Goal: Task Accomplishment & Management: Use online tool/utility

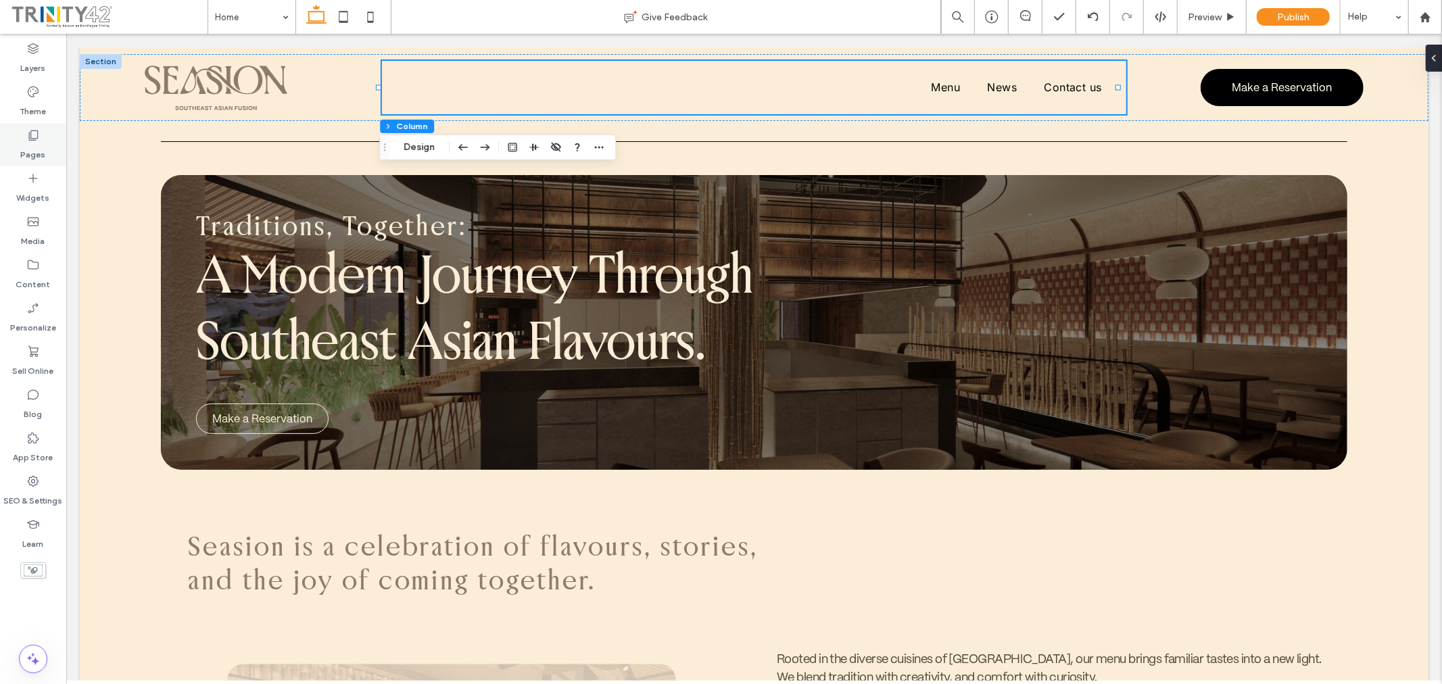
click at [18, 141] on div "Pages" at bounding box center [33, 144] width 66 height 43
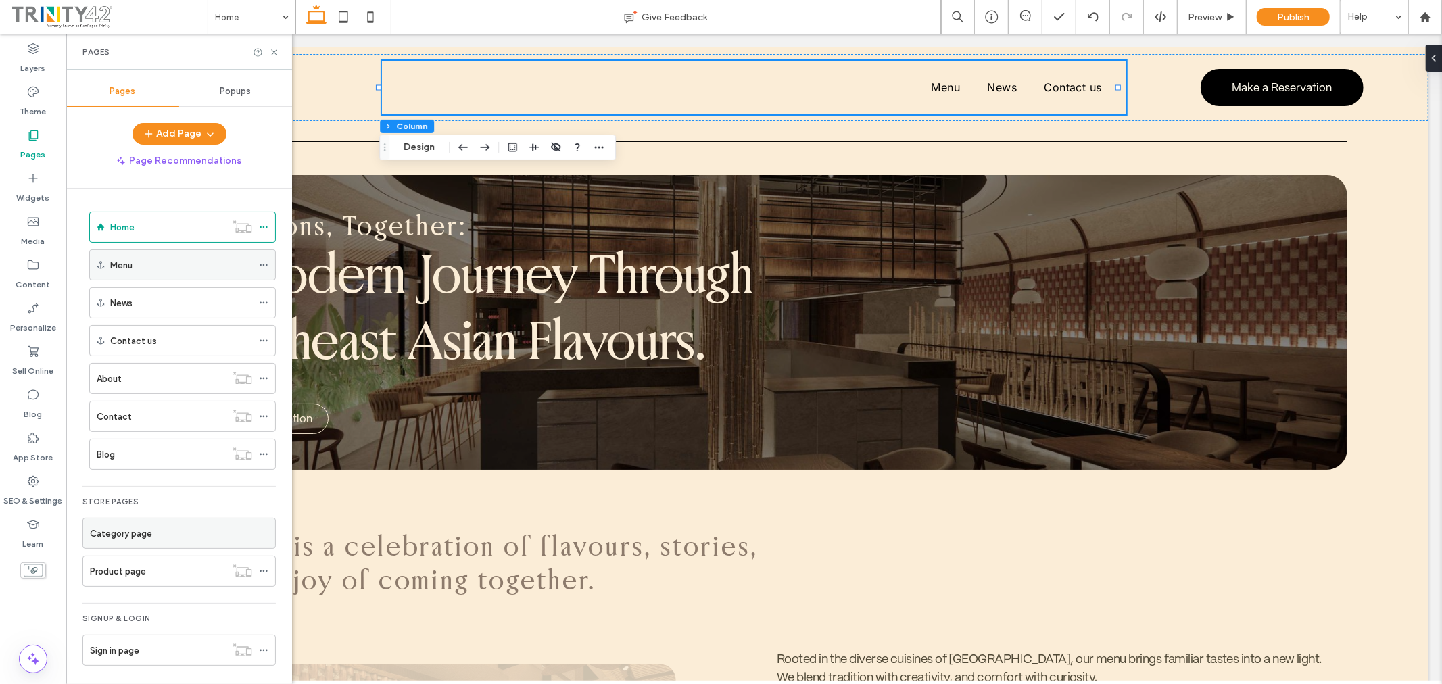
click at [167, 262] on div "Menu" at bounding box center [181, 265] width 142 height 14
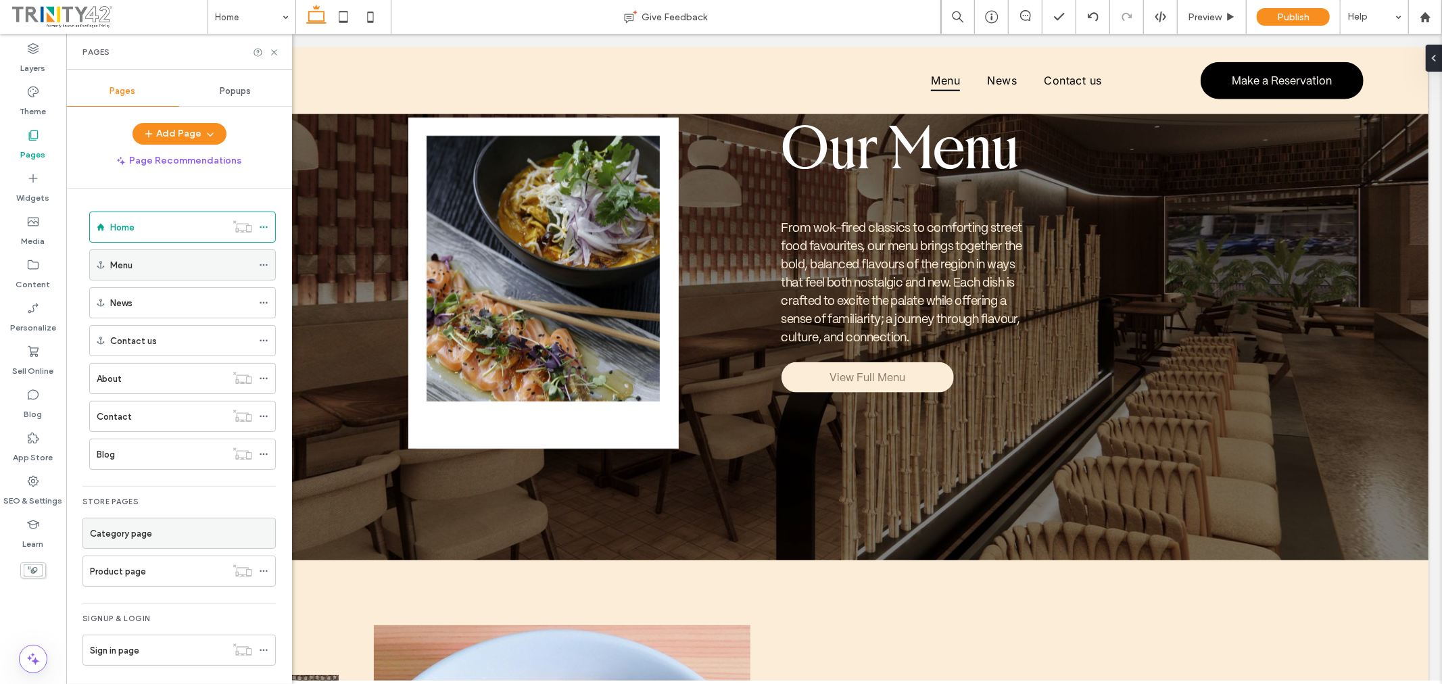
scroll to position [1330, 0]
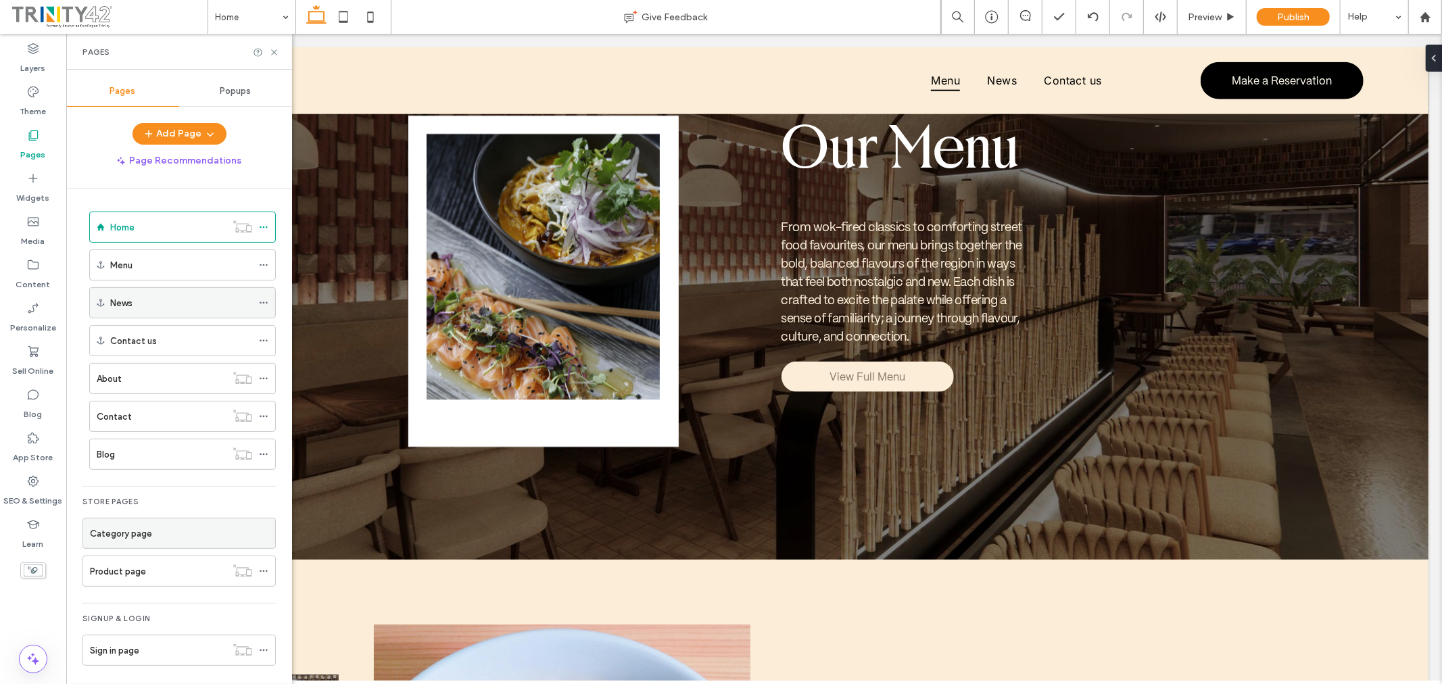
click at [164, 296] on div "News" at bounding box center [181, 303] width 142 height 14
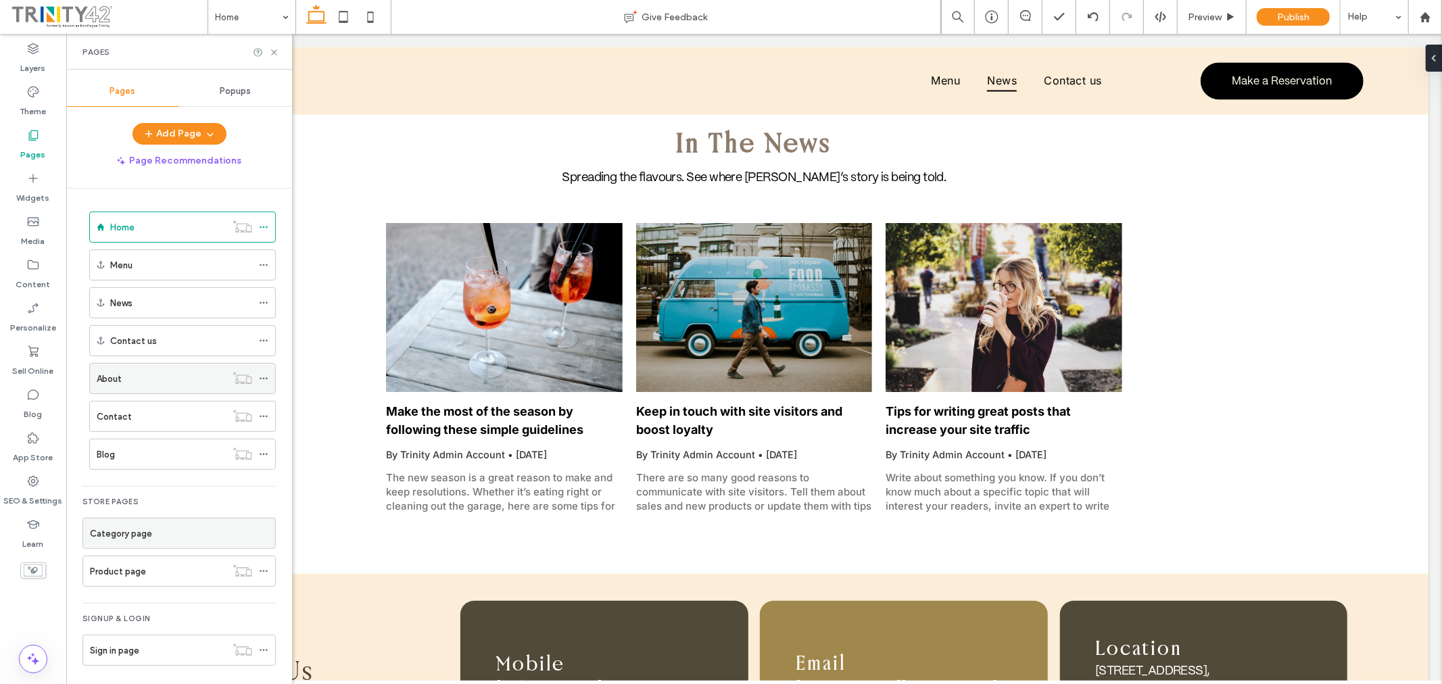
scroll to position [2431, 0]
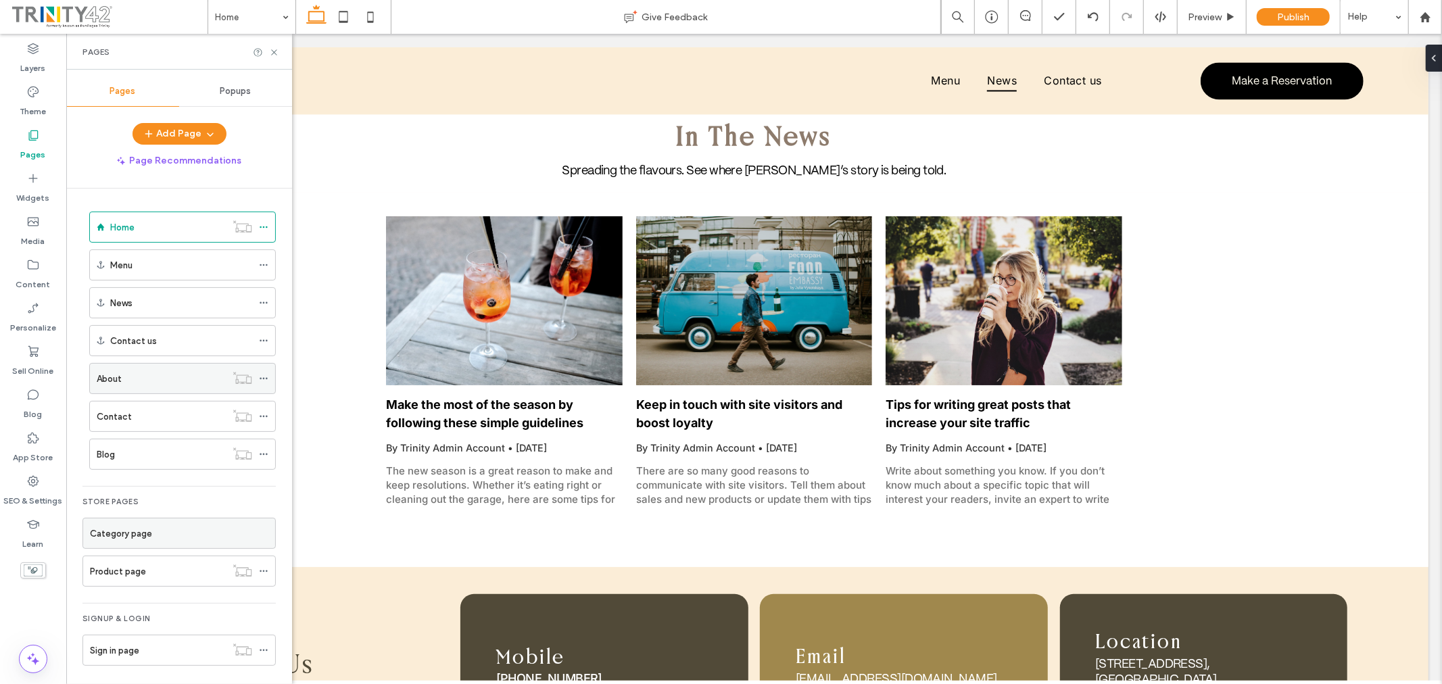
click at [172, 382] on div "About" at bounding box center [161, 379] width 129 height 14
click at [273, 51] on use at bounding box center [273, 51] width 5 height 5
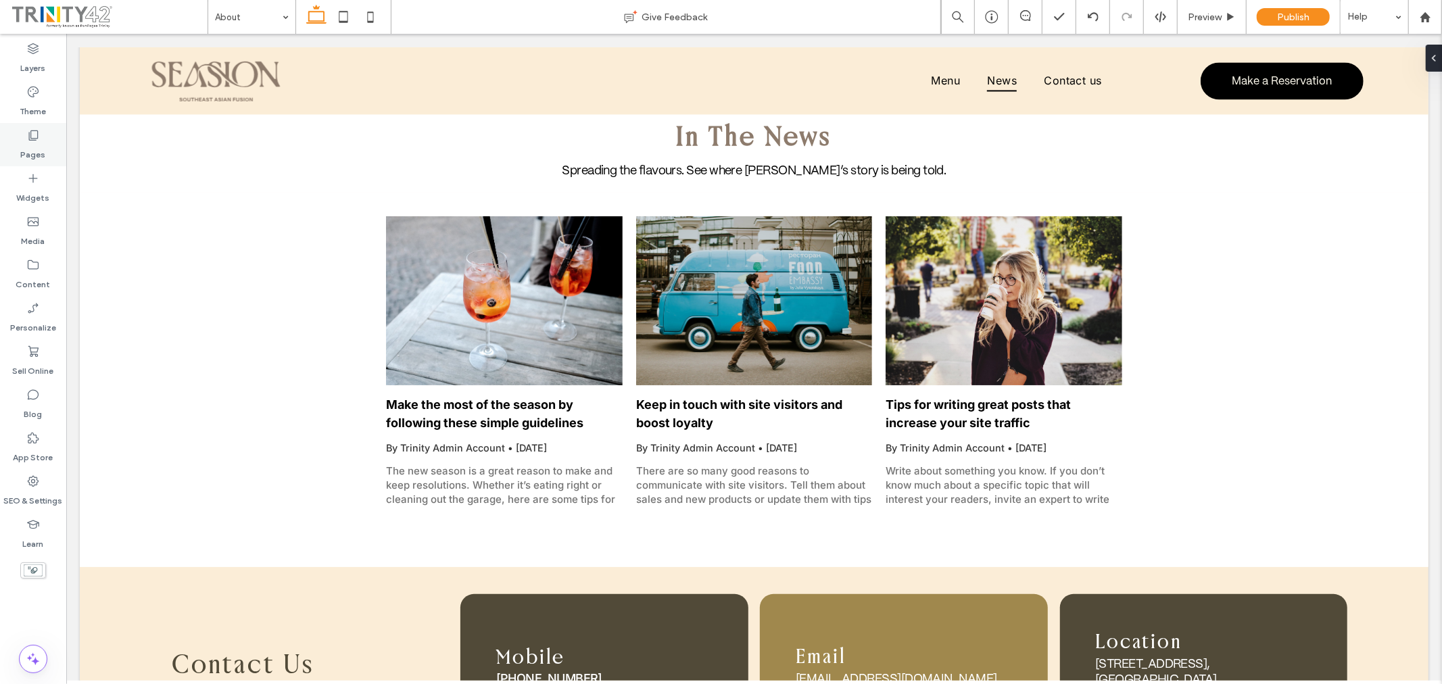
click at [29, 141] on icon at bounding box center [33, 135] width 14 height 14
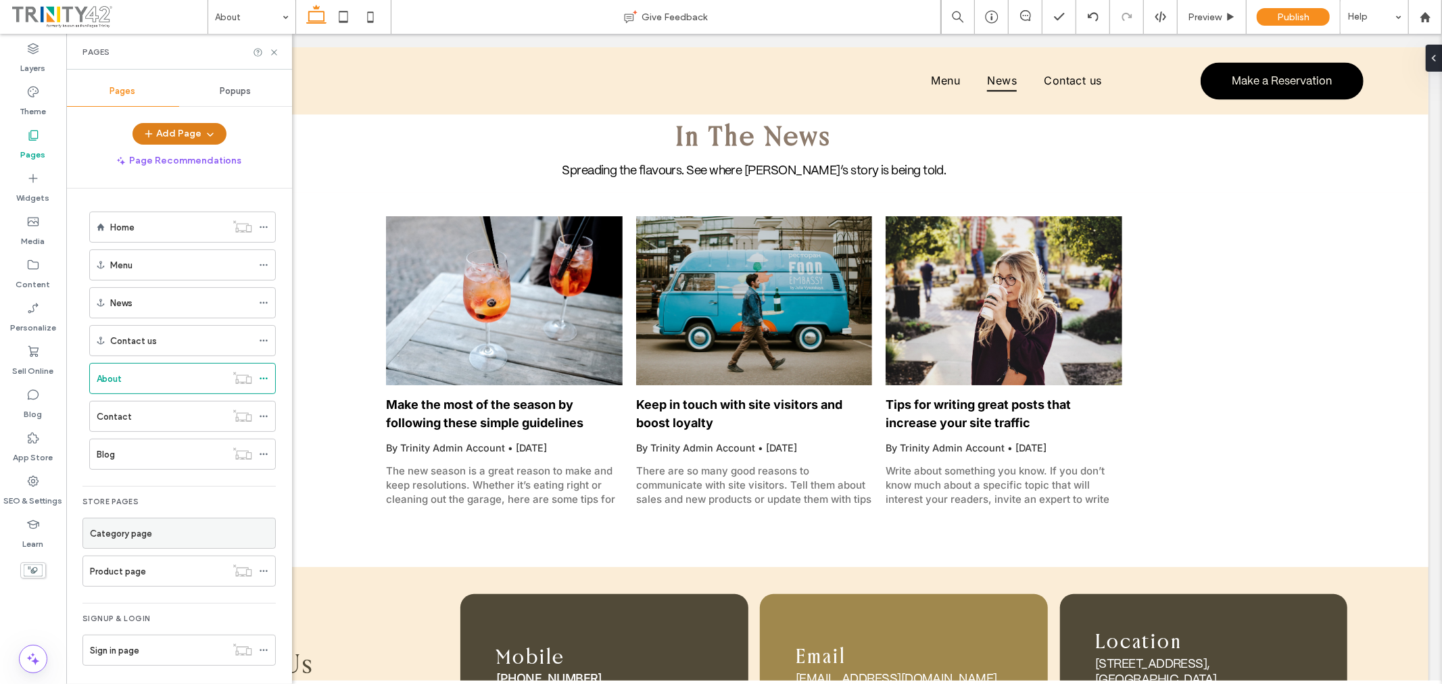
click at [171, 130] on button "Add Page" at bounding box center [180, 134] width 94 height 22
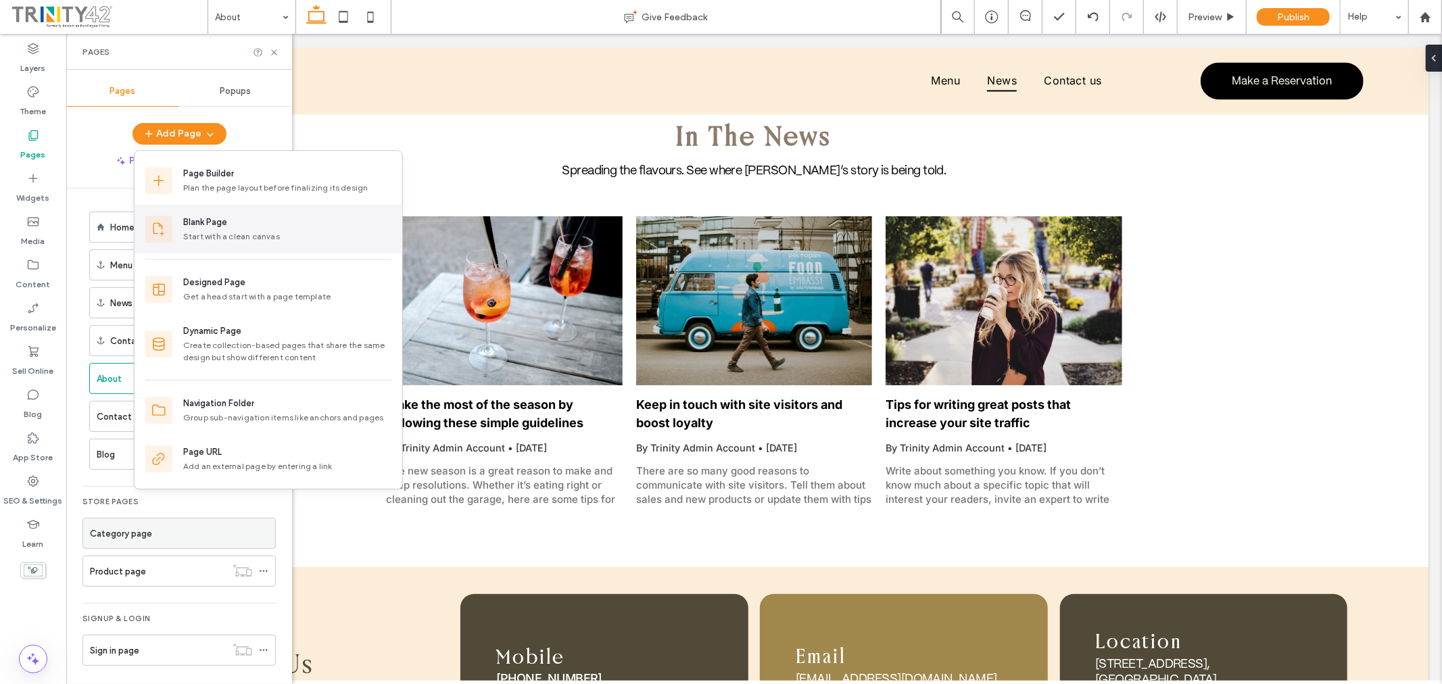
click at [239, 220] on div "Blank Page" at bounding box center [287, 223] width 208 height 14
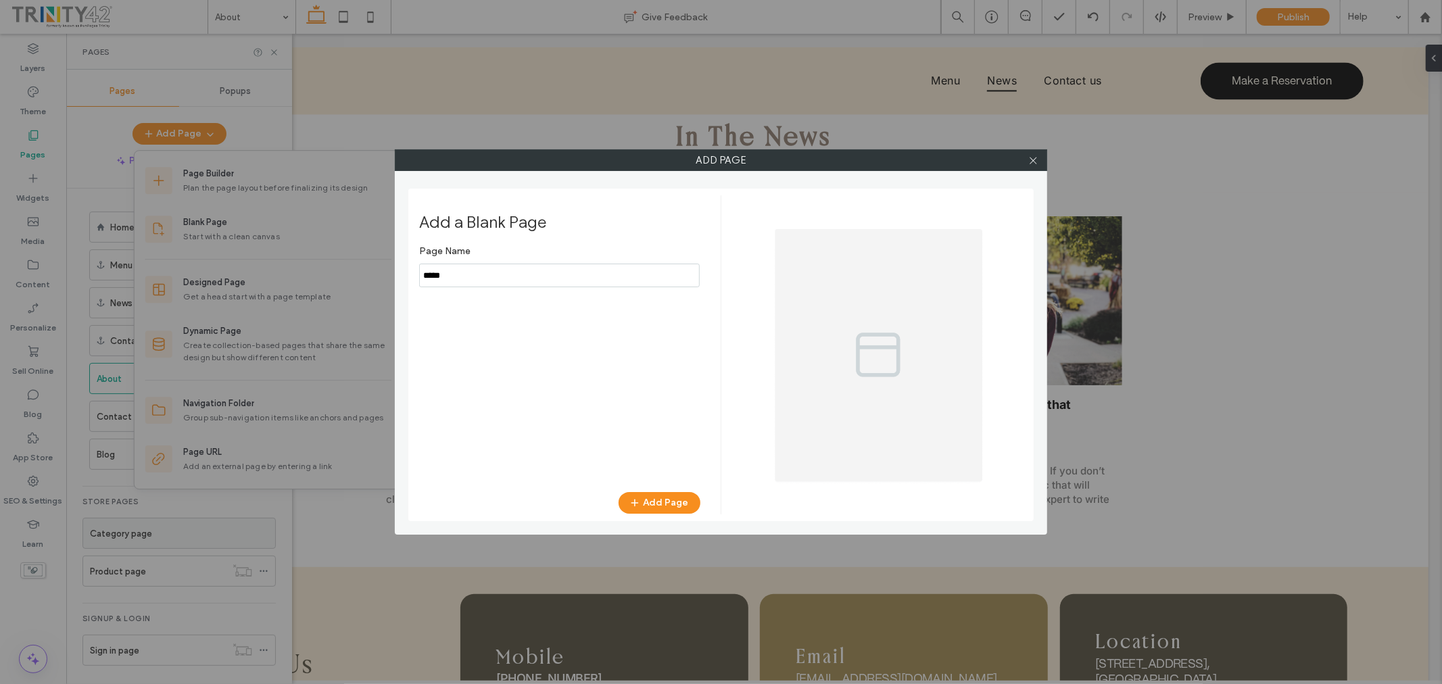
click at [499, 275] on input "notEmpty" at bounding box center [559, 276] width 281 height 24
click at [460, 275] on input "notEmpty" at bounding box center [559, 276] width 281 height 24
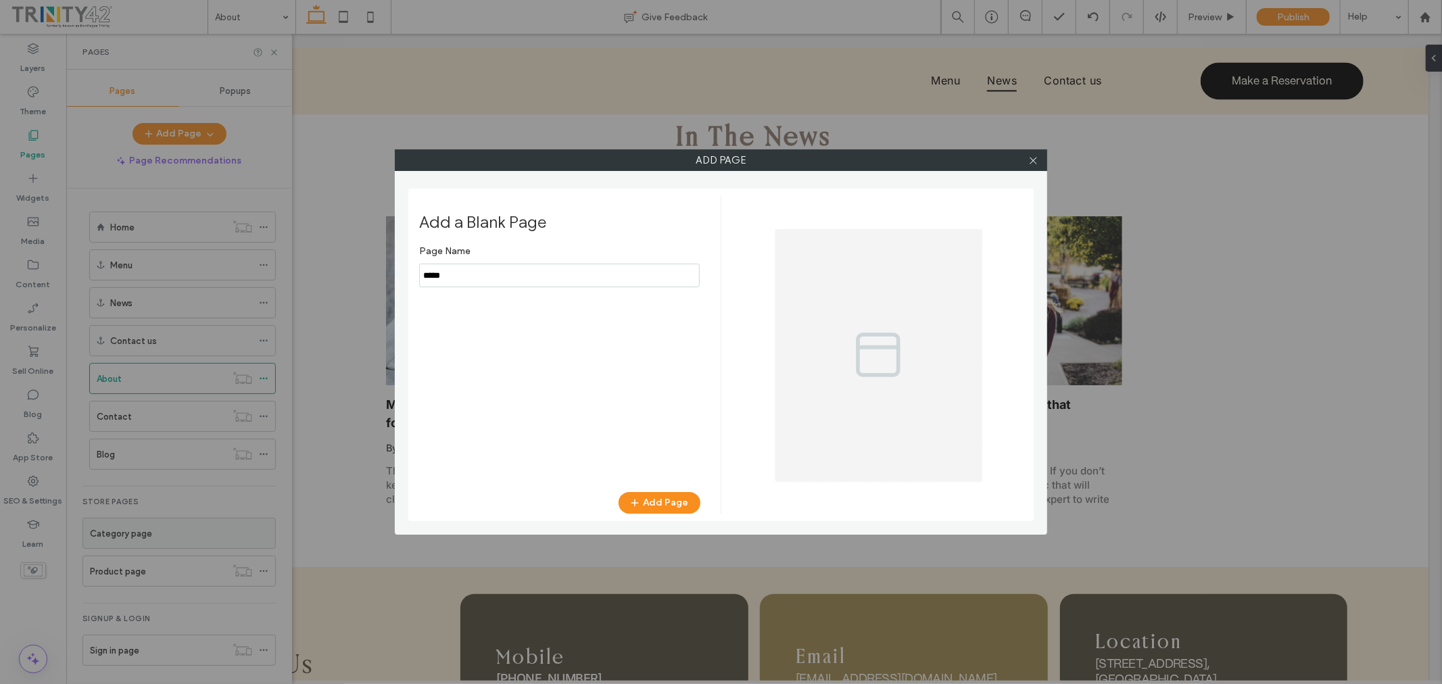
click at [460, 275] on input "notEmpty" at bounding box center [559, 276] width 281 height 24
paste input "**********"
drag, startPoint x: 428, startPoint y: 273, endPoint x: 420, endPoint y: 273, distance: 8.1
click at [420, 273] on input "notEmpty" at bounding box center [559, 276] width 281 height 24
type input "**********"
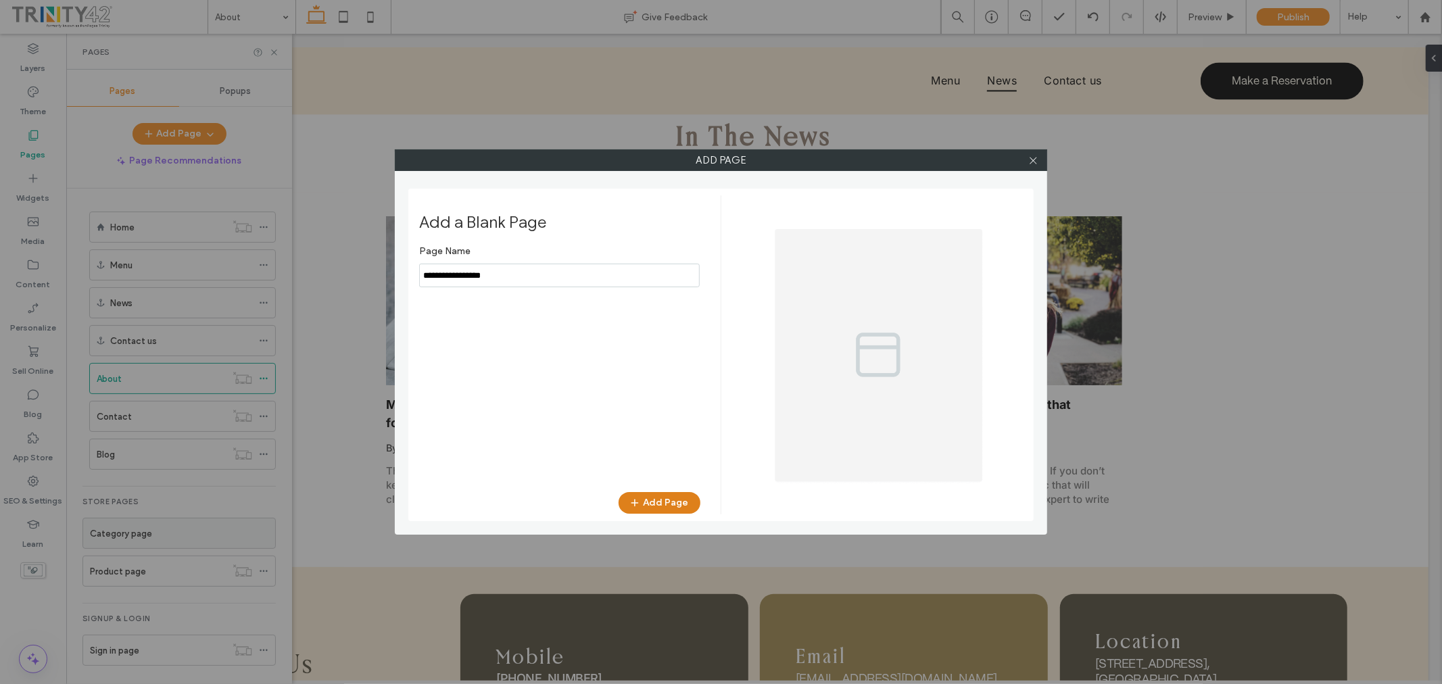
click at [675, 498] on button "Add Page" at bounding box center [660, 503] width 82 height 22
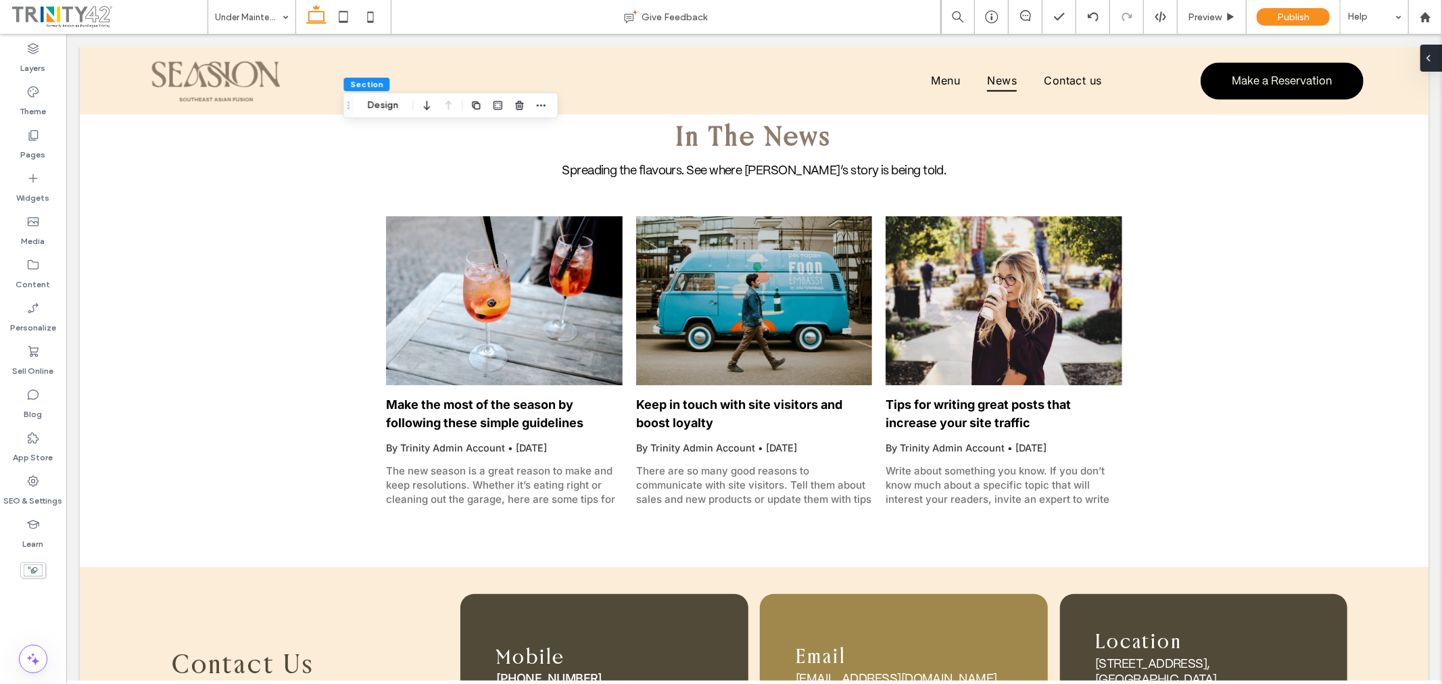
click at [1439, 59] on div at bounding box center [1432, 58] width 22 height 27
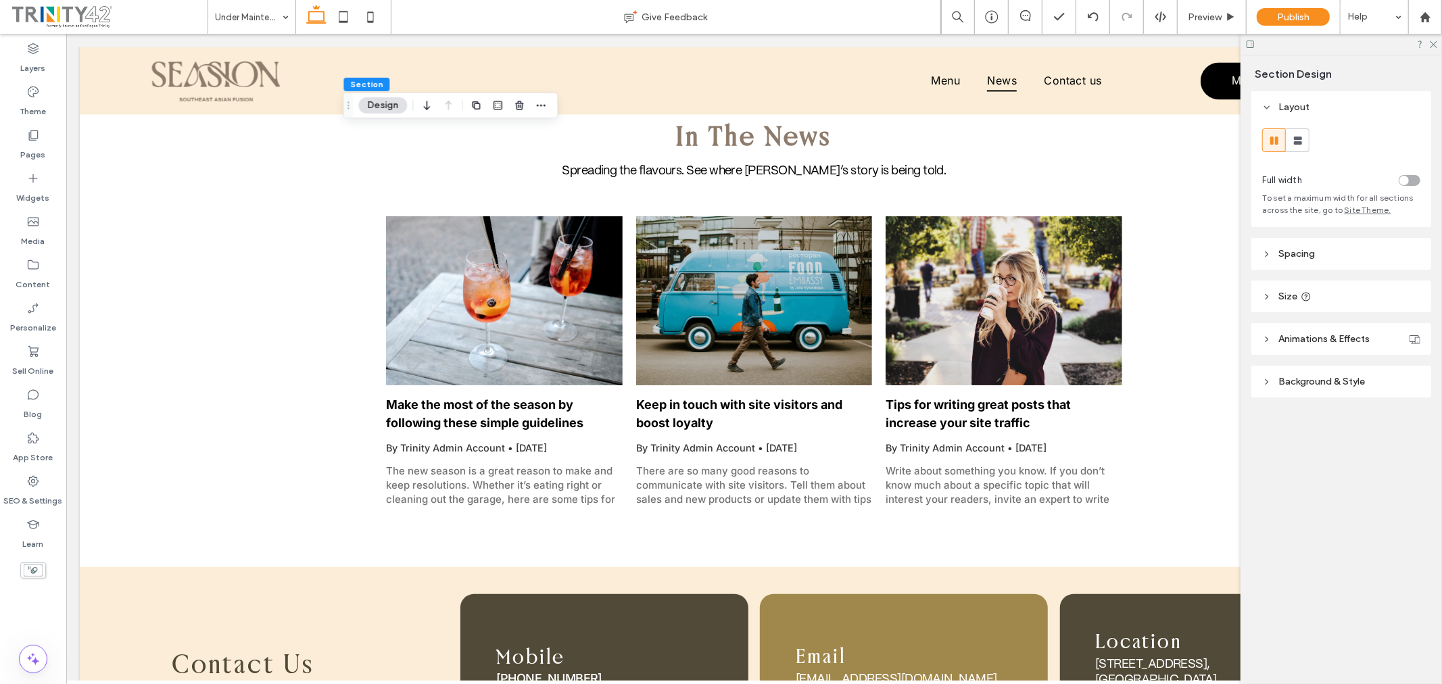
click at [1344, 380] on span "Background & Style" at bounding box center [1322, 381] width 87 height 11
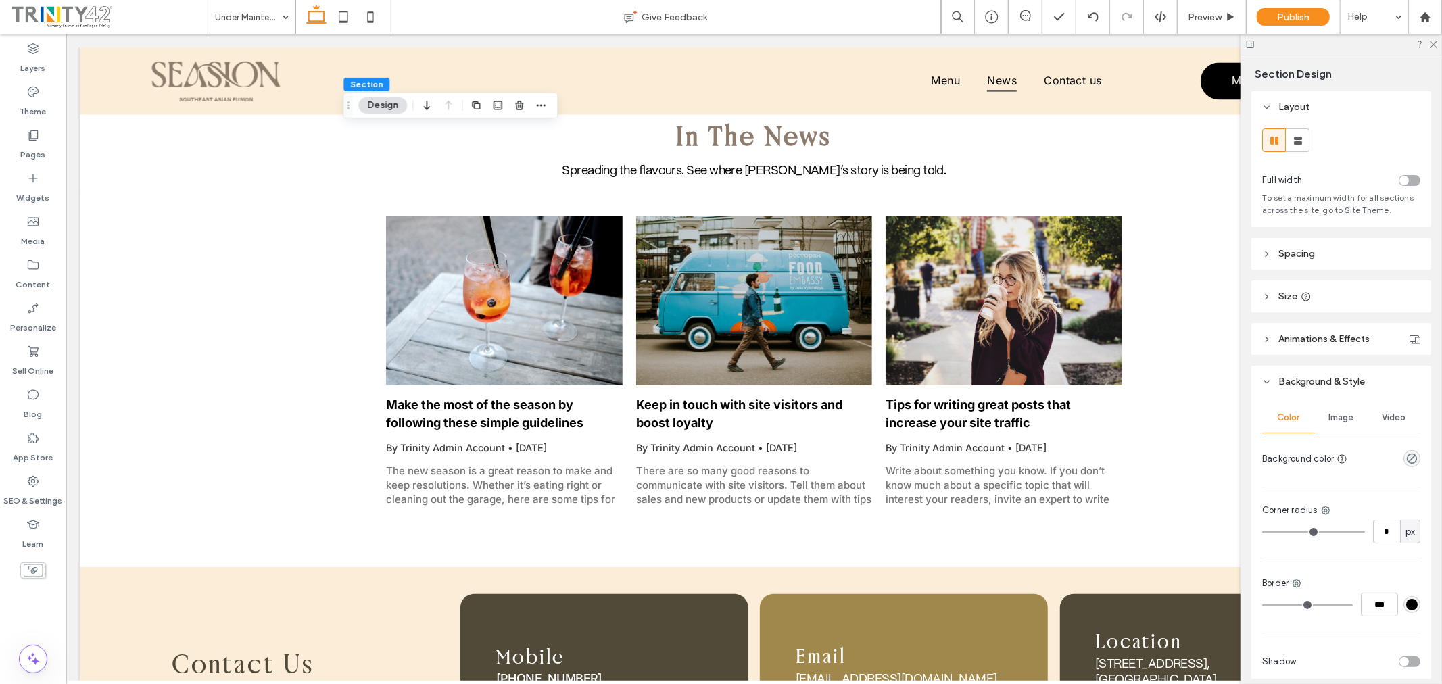
click at [1393, 454] on div at bounding box center [1387, 459] width 68 height 24
click at [1404, 456] on div "rgba(0, 0, 0, 0)" at bounding box center [1412, 458] width 17 height 17
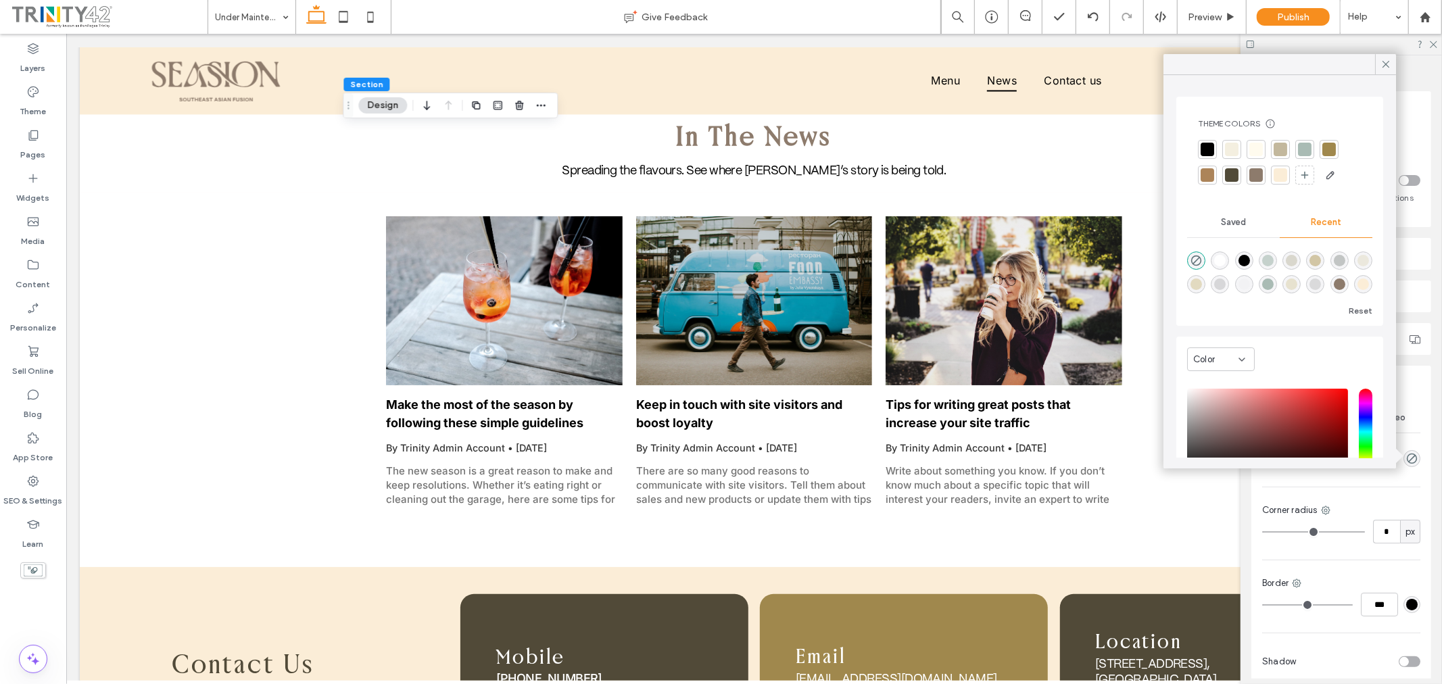
click at [1282, 174] on div at bounding box center [1281, 175] width 14 height 14
click at [1391, 69] on icon at bounding box center [1386, 64] width 12 height 12
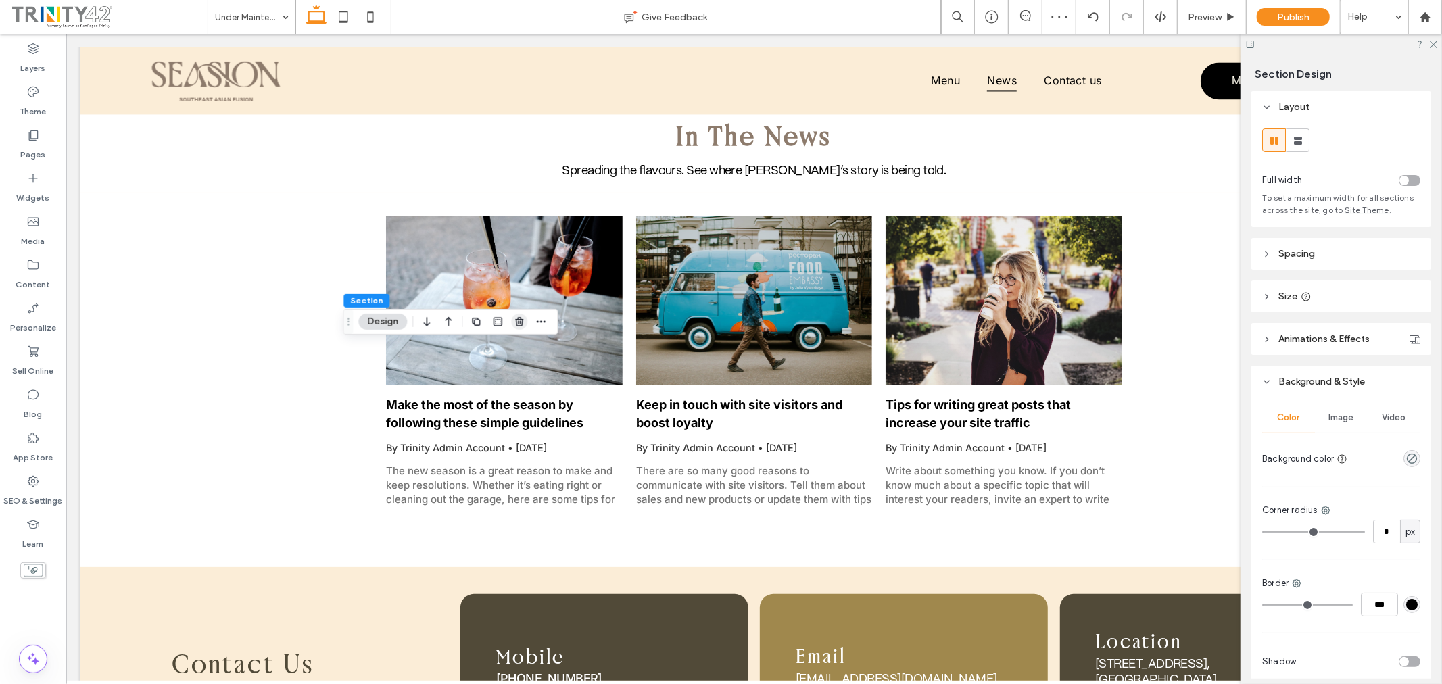
click at [515, 318] on icon "button" at bounding box center [519, 321] width 11 height 11
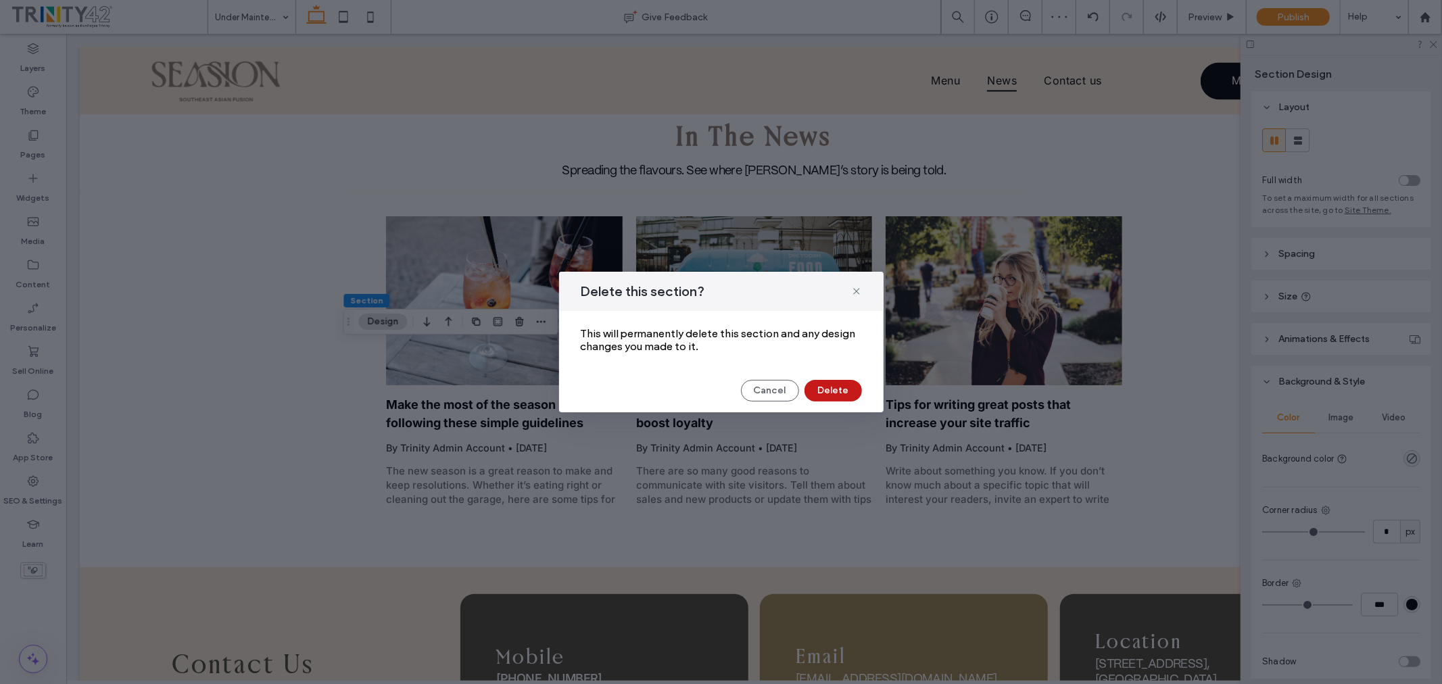
click at [817, 393] on button "Delete" at bounding box center [833, 391] width 57 height 22
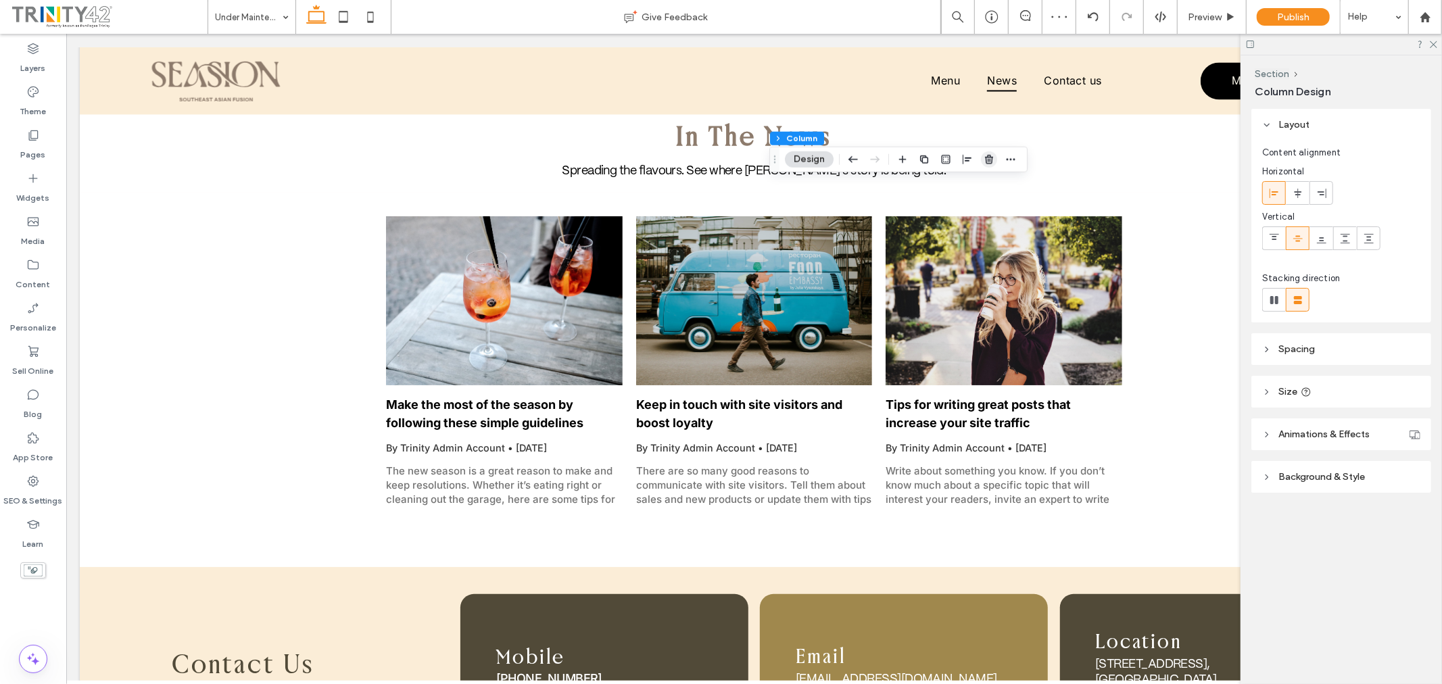
click at [984, 160] on icon "button" at bounding box center [989, 159] width 11 height 11
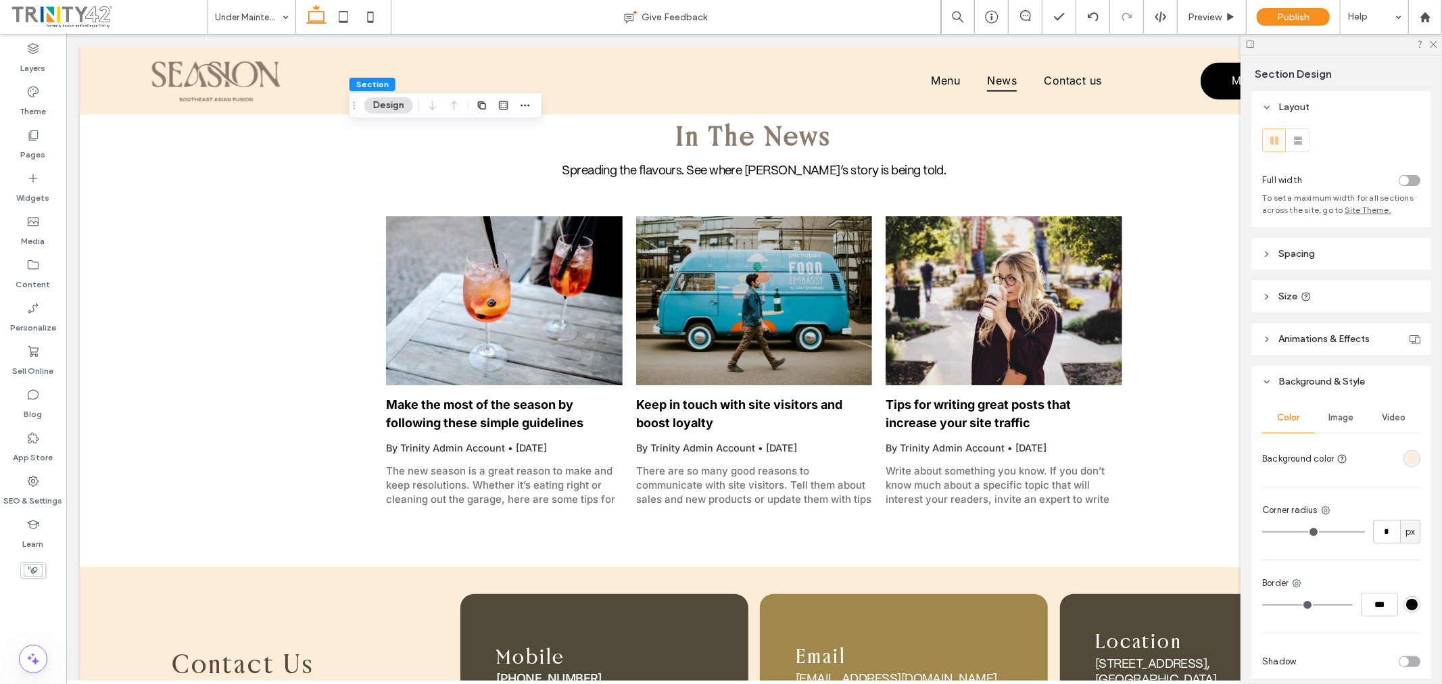
click at [1406, 180] on div "toggle" at bounding box center [1410, 180] width 22 height 11
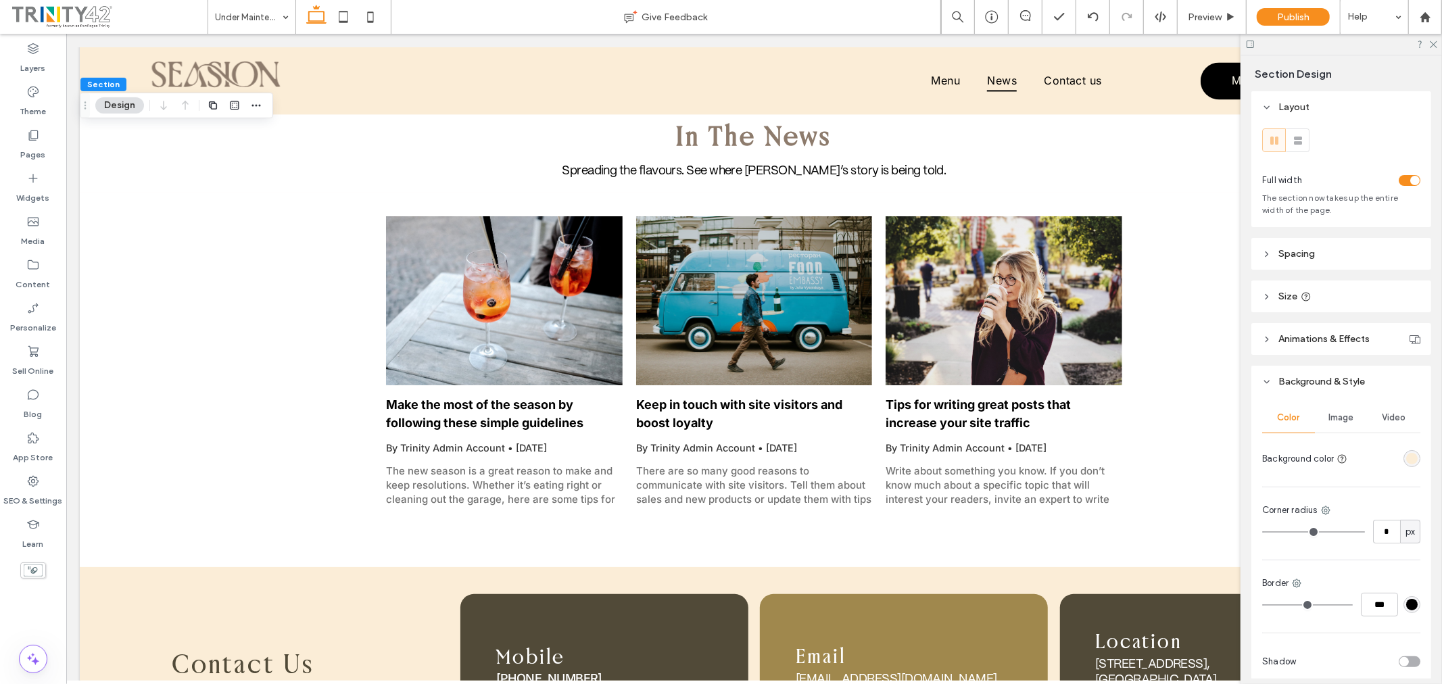
click at [1331, 418] on span "Image" at bounding box center [1341, 417] width 25 height 11
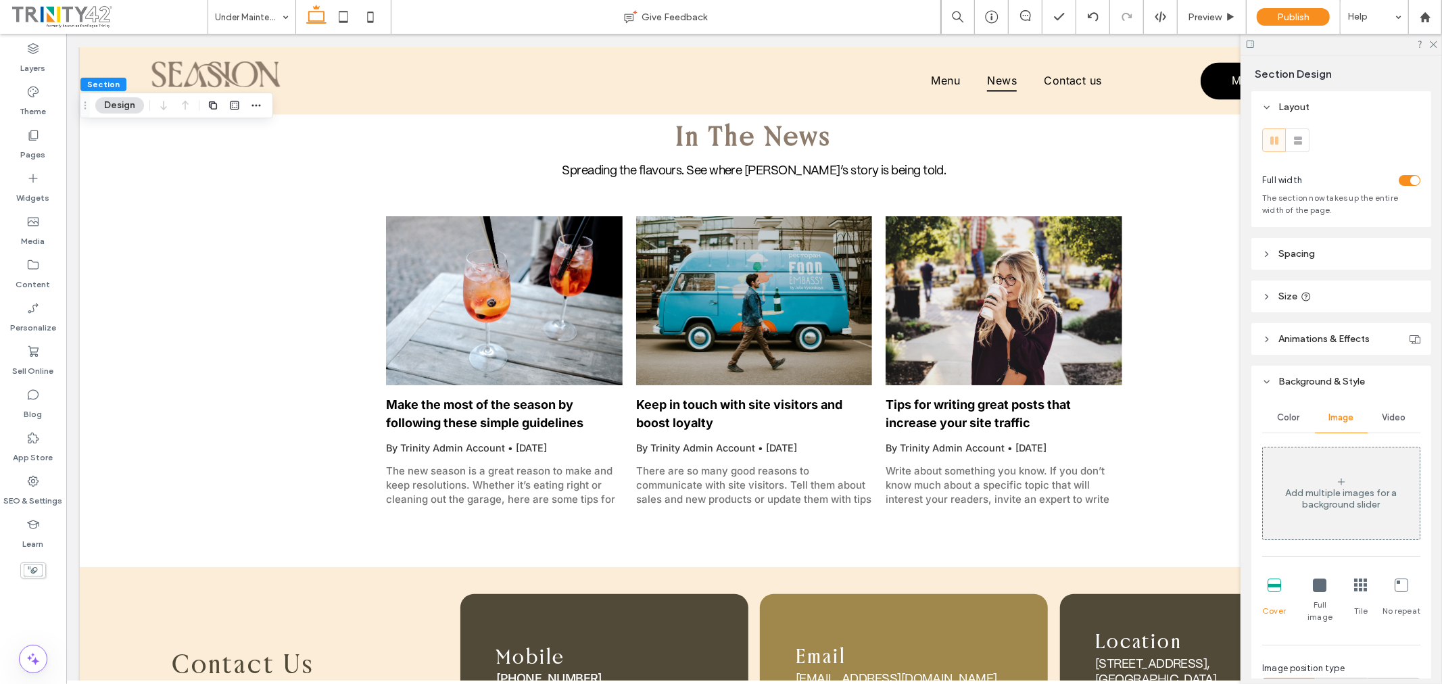
click at [1354, 494] on div "Add multiple images for a background slider" at bounding box center [1341, 498] width 157 height 23
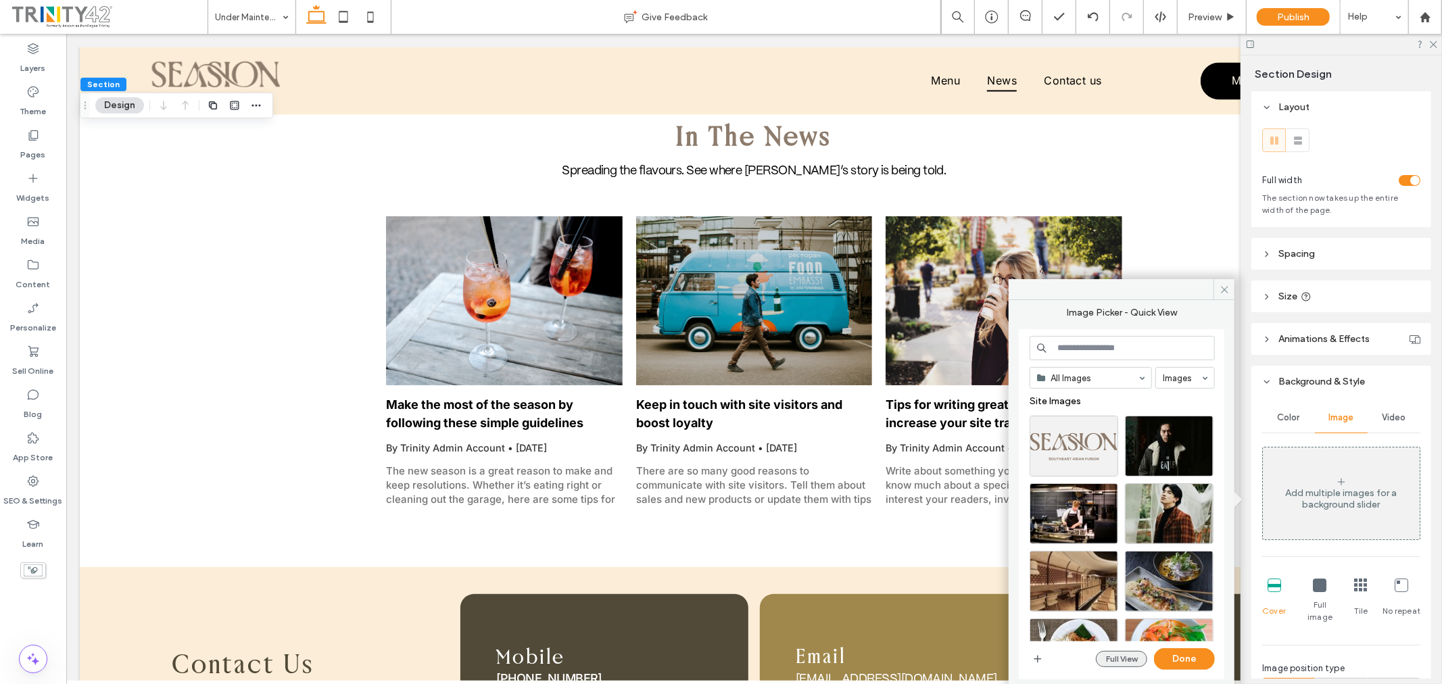
click at [1126, 658] on button "Full View" at bounding box center [1121, 659] width 51 height 16
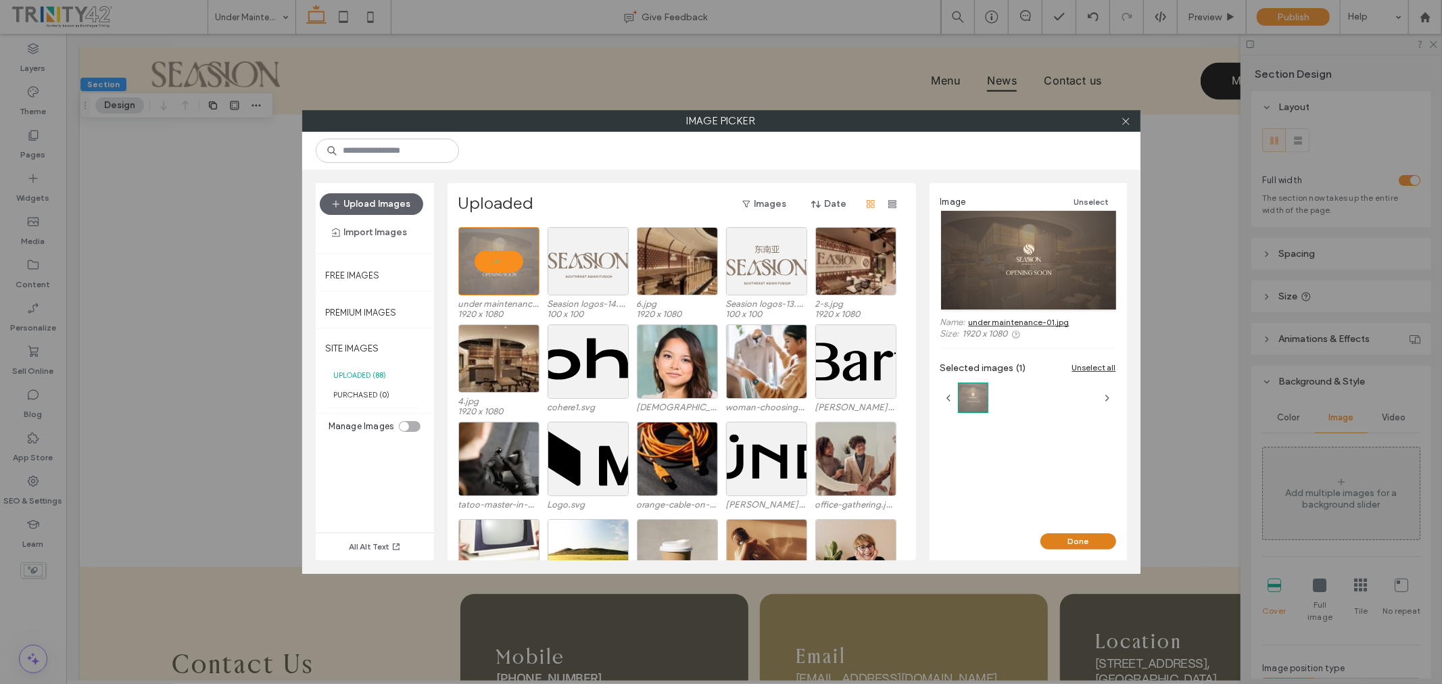
click at [1089, 539] on button "Done" at bounding box center [1079, 541] width 76 height 16
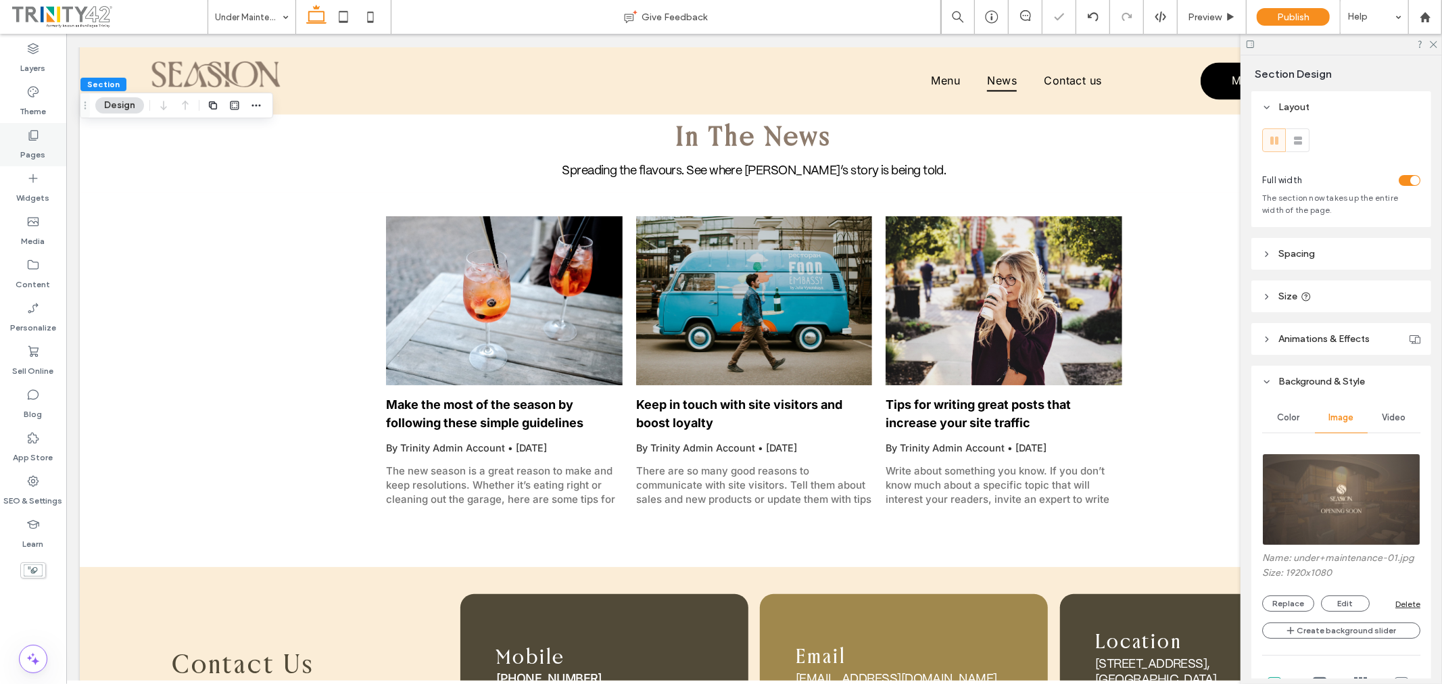
click at [35, 147] on label "Pages" at bounding box center [33, 151] width 25 height 19
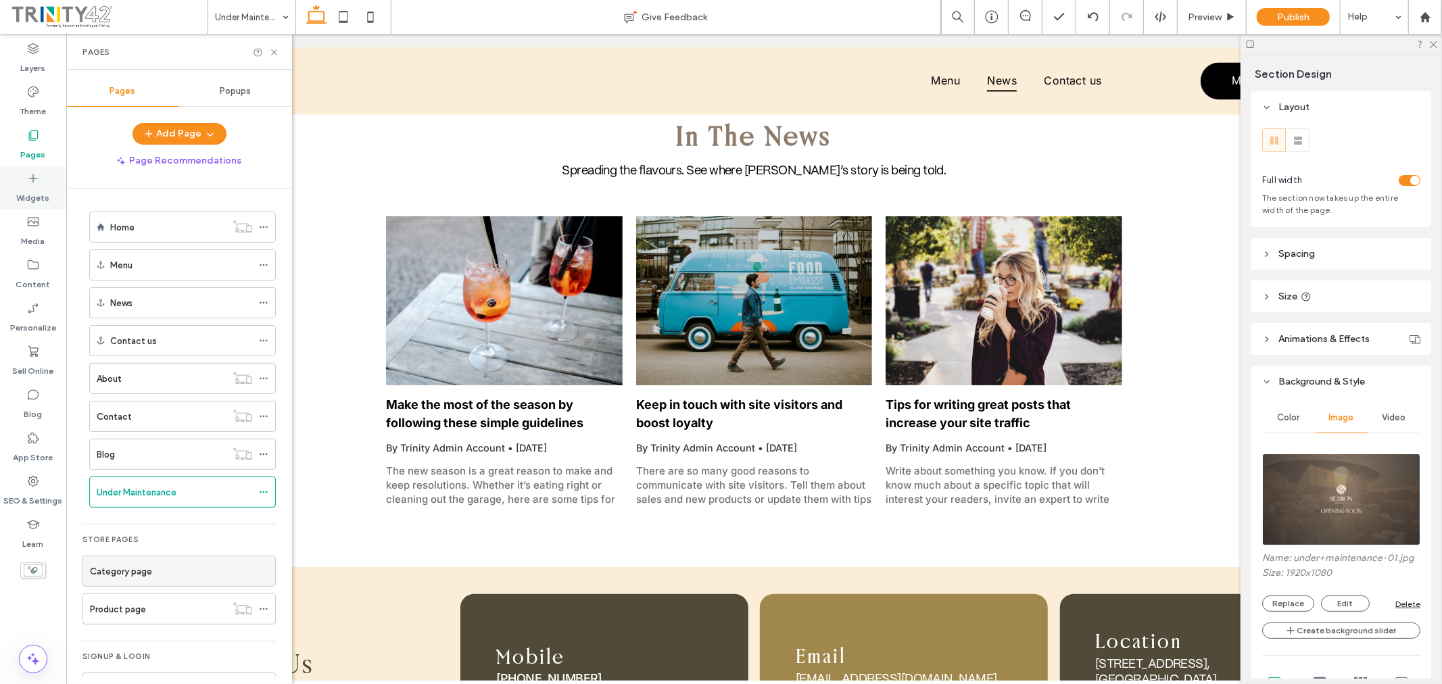
click at [43, 191] on label "Widgets" at bounding box center [33, 194] width 33 height 19
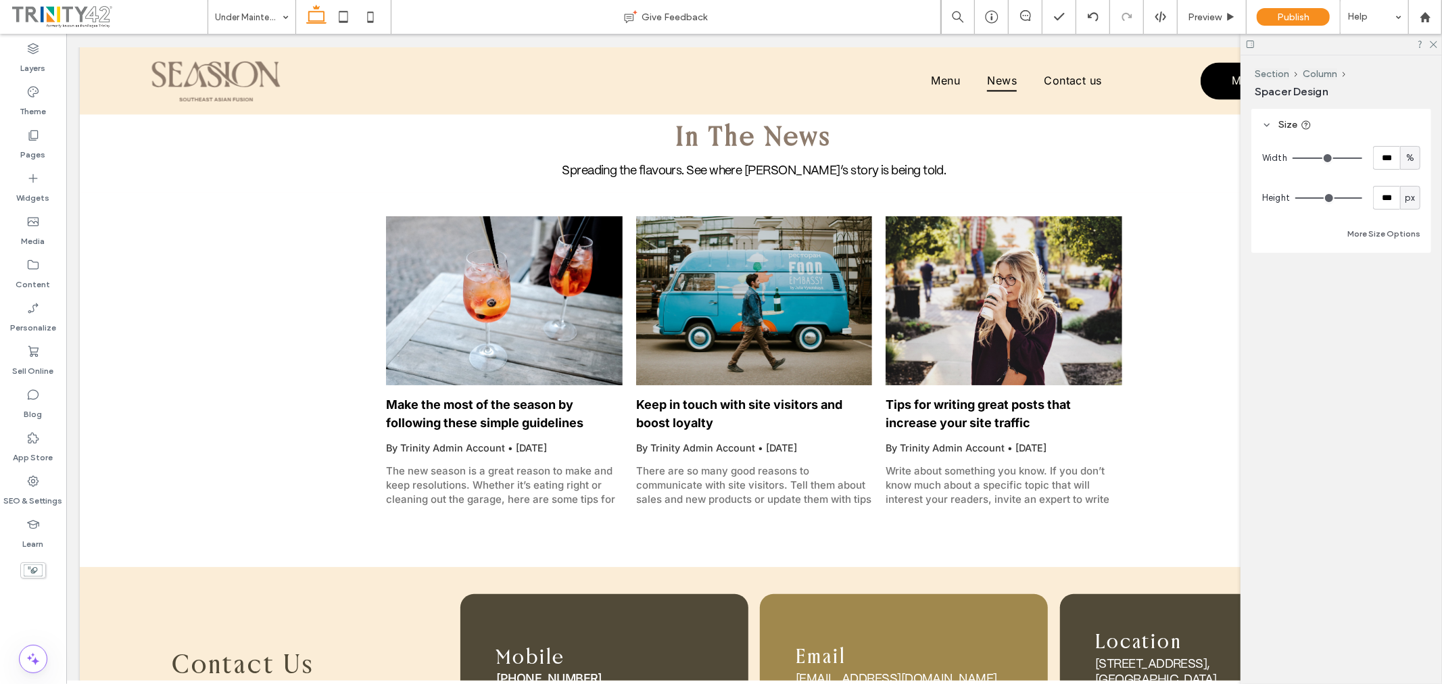
type input "**"
type input "****"
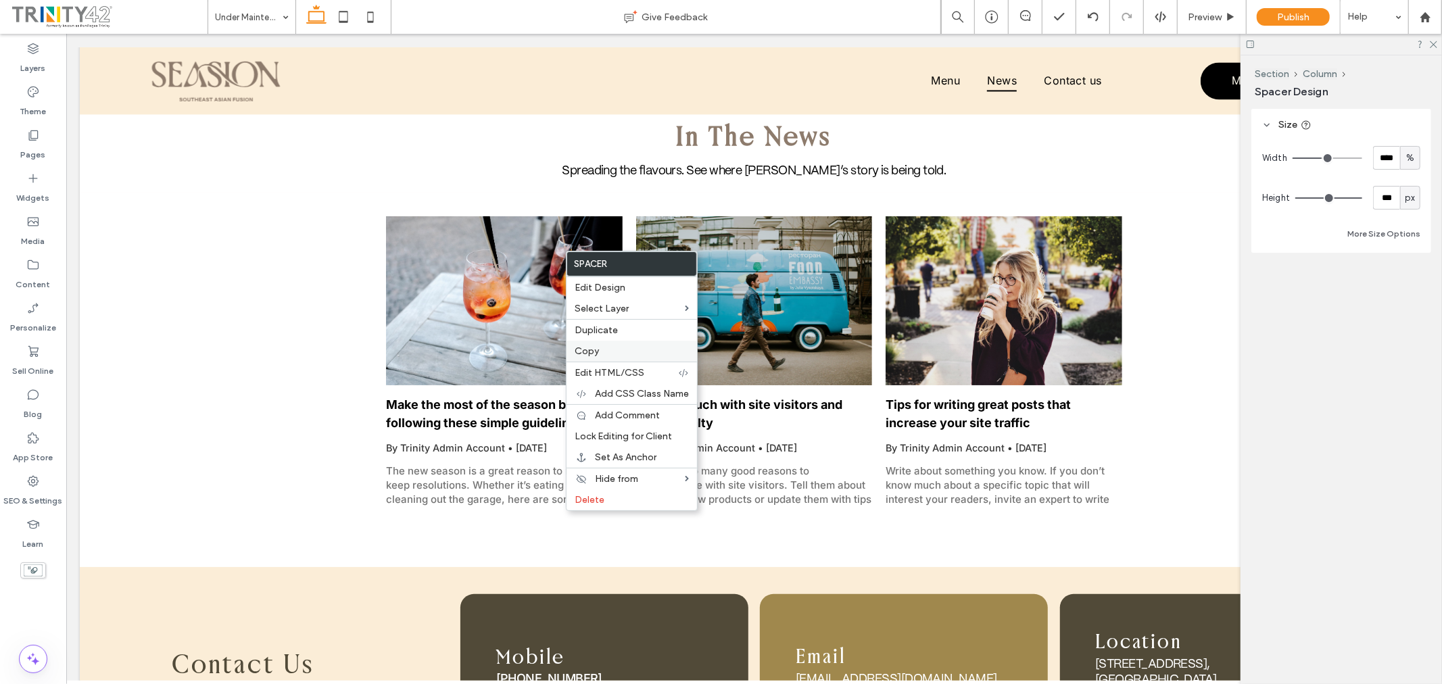
type input "***"
click at [1431, 41] on icon at bounding box center [1433, 43] width 9 height 9
